Goal: Find specific page/section: Find specific page/section

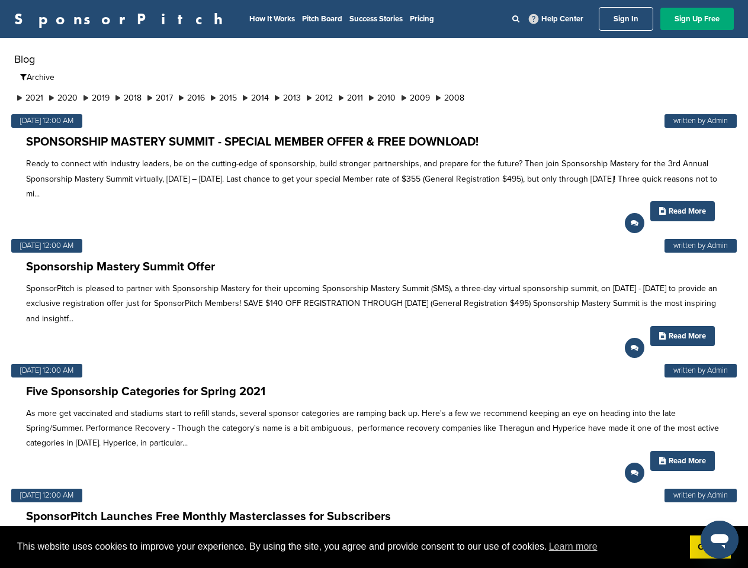
click at [373, 284] on p "SponsorPitch is pleased to partner with Sponsorship Mastery for their upcoming …" at bounding box center [373, 303] width 695 height 45
click at [373, 547] on span "This website uses cookies to improve your experience. By using the site, you ag…" at bounding box center [348, 547] width 663 height 18
click at [31, 98] on li "2021" at bounding box center [30, 98] width 32 height 12
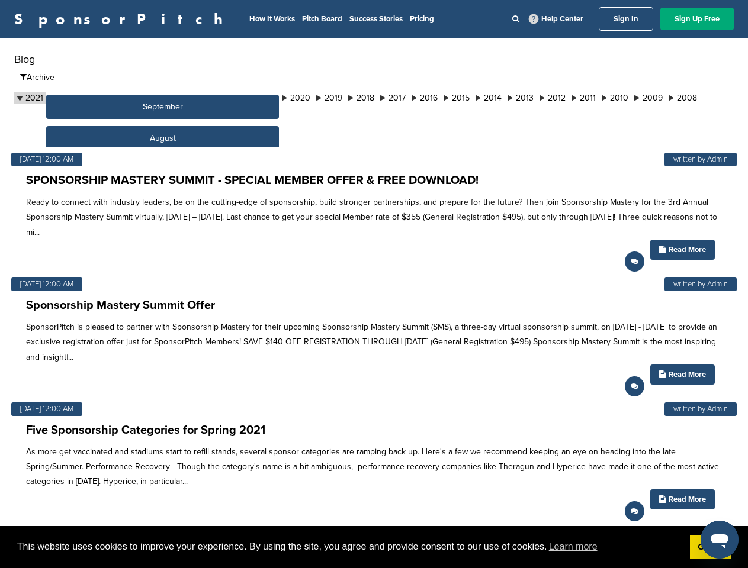
click at [66, 98] on button "September" at bounding box center [162, 107] width 233 height 24
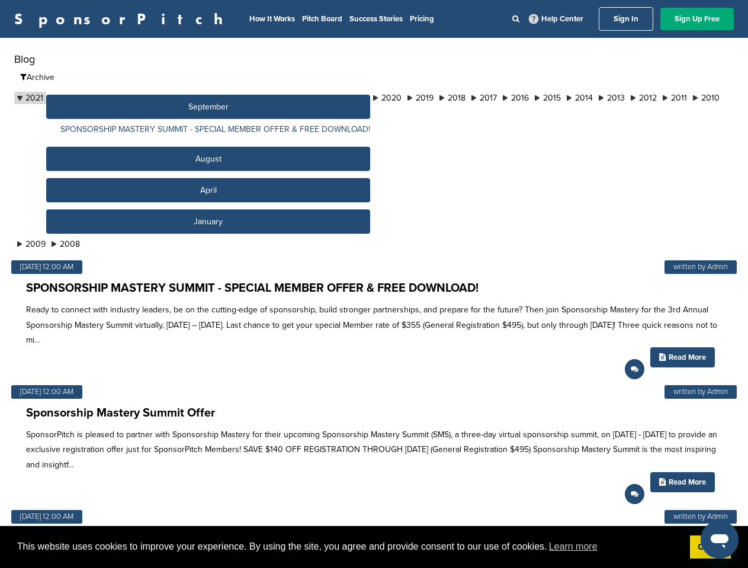
click at [101, 98] on button "September" at bounding box center [208, 107] width 324 height 24
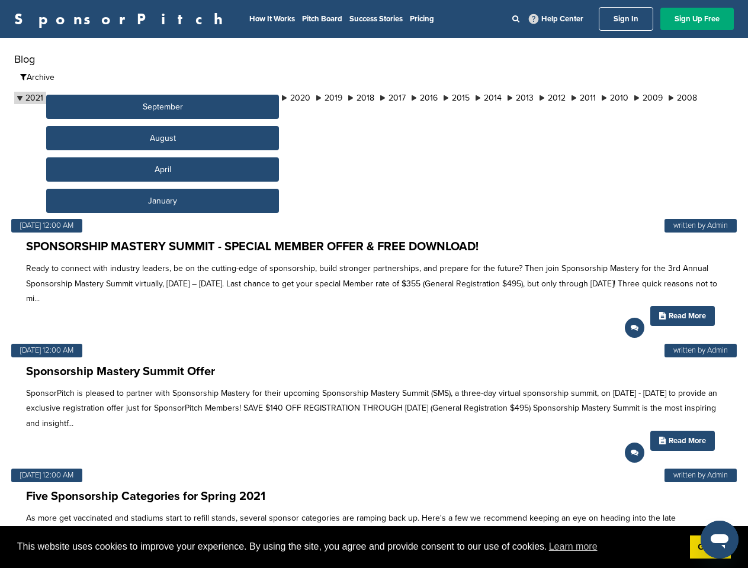
click at [135, 98] on button "September" at bounding box center [162, 107] width 233 height 24
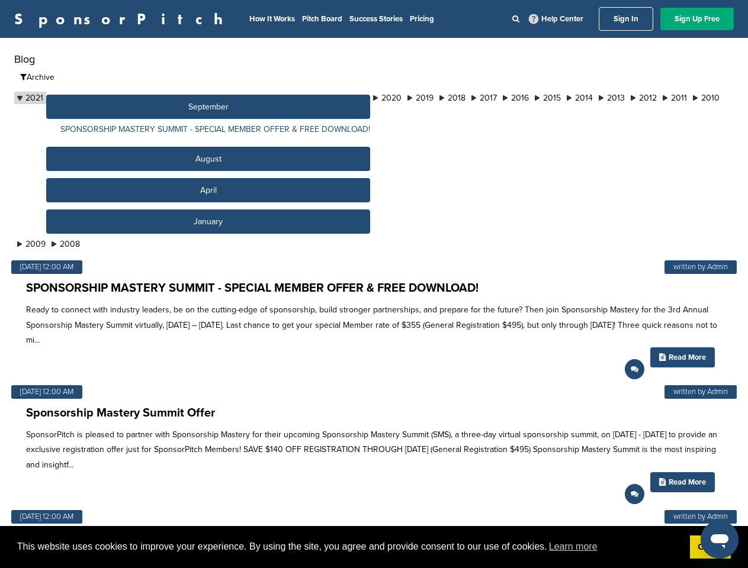
click at [169, 98] on button "September" at bounding box center [208, 107] width 324 height 24
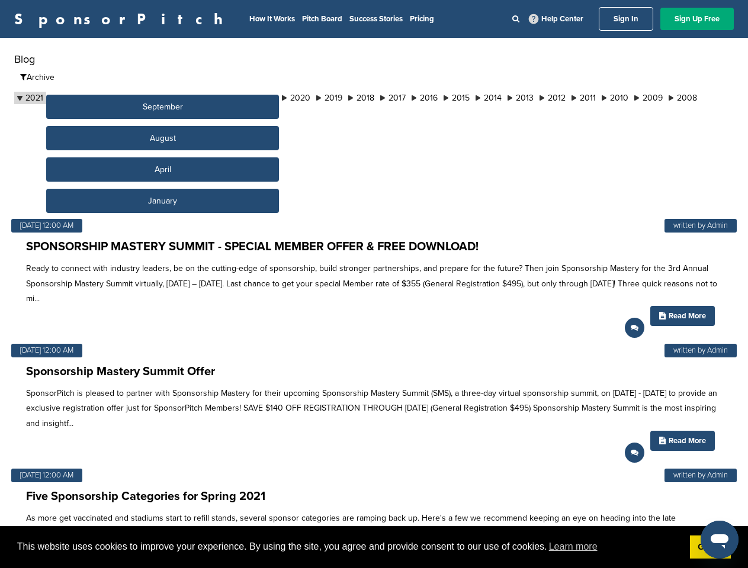
click at [202, 98] on button "September" at bounding box center [162, 107] width 233 height 24
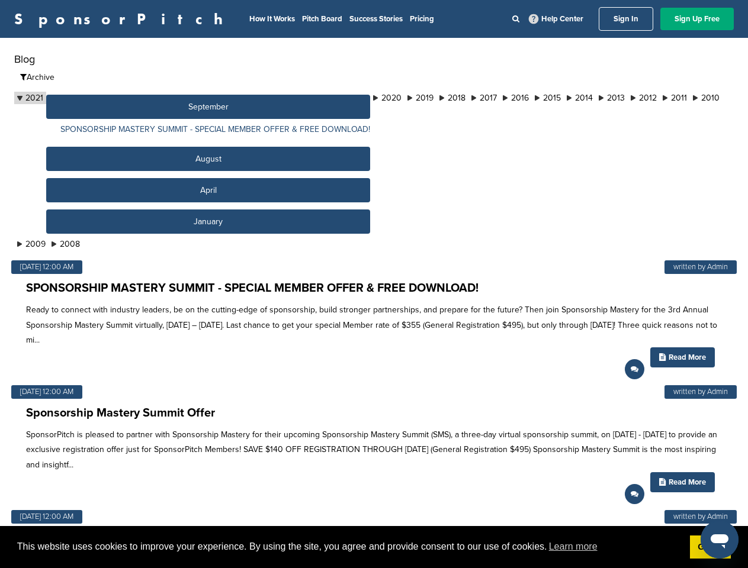
click at [236, 98] on button "September" at bounding box center [208, 107] width 324 height 24
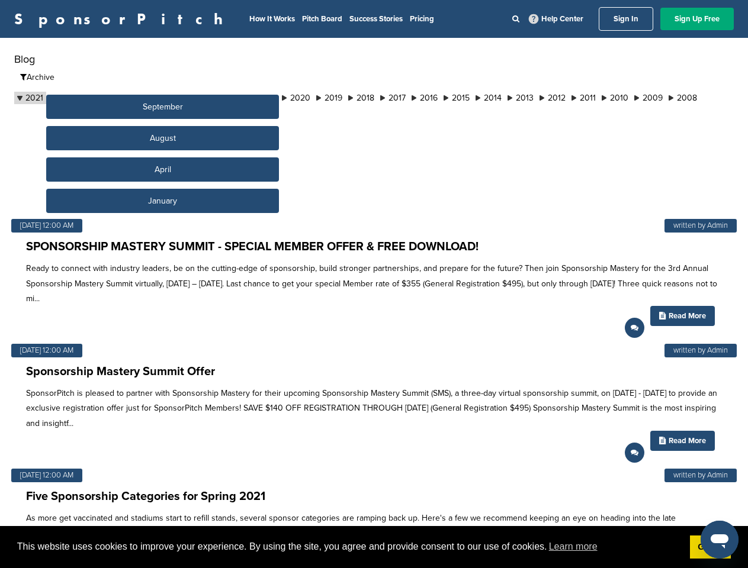
click at [270, 98] on button "September" at bounding box center [162, 107] width 233 height 24
